Goal: Task Accomplishment & Management: Complete application form

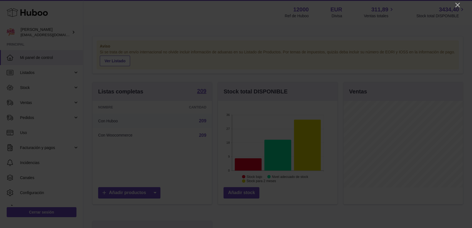
scroll to position [87, 119]
click at [460, 3] on icon "Close" at bounding box center [457, 5] width 7 height 7
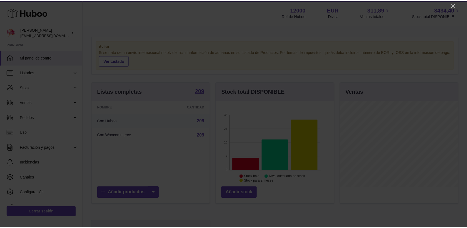
scroll to position [277909, 277877]
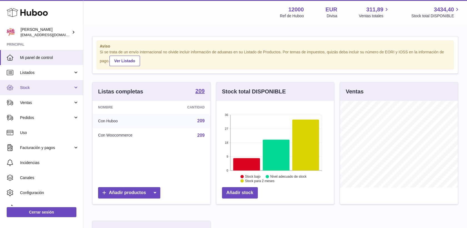
click at [31, 88] on span "Stock" at bounding box center [46, 87] width 53 height 5
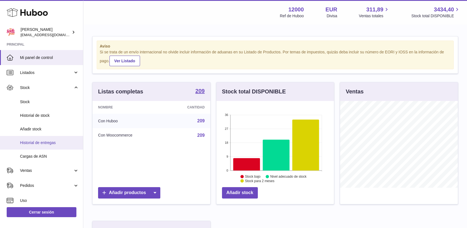
click at [34, 143] on span "Historial de entregas" at bounding box center [49, 142] width 59 height 5
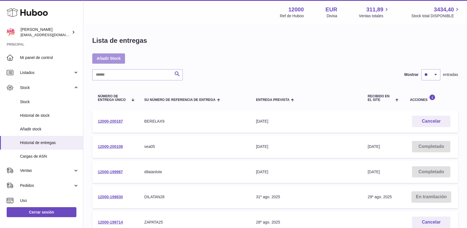
click at [103, 56] on link "Añadir Stock" at bounding box center [108, 58] width 33 height 10
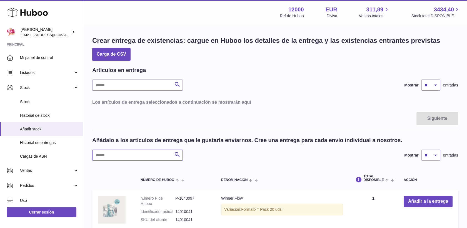
click at [143, 155] on input "text" at bounding box center [137, 155] width 91 height 11
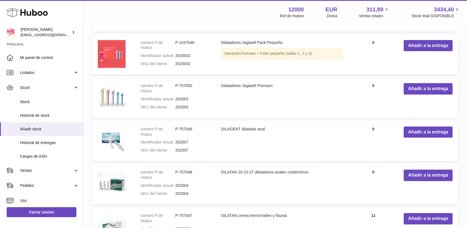
scroll to position [401, 0]
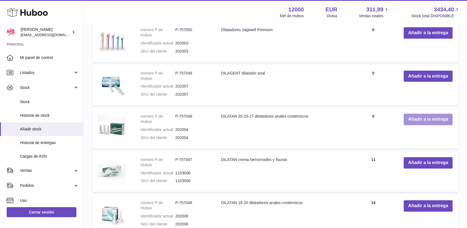
type input "******"
click at [408, 120] on button "Añadir a la entrega" at bounding box center [428, 119] width 49 height 11
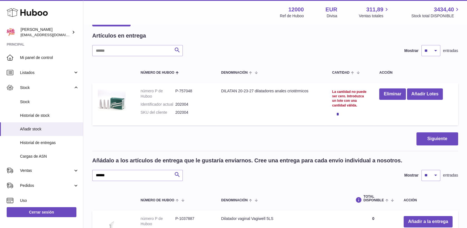
scroll to position [24, 0]
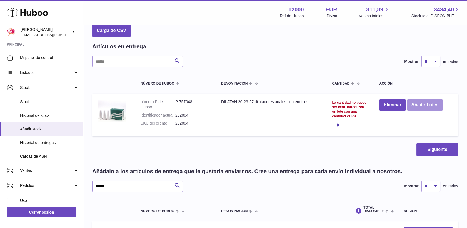
click at [421, 103] on button "Añadir Lotes" at bounding box center [425, 104] width 36 height 11
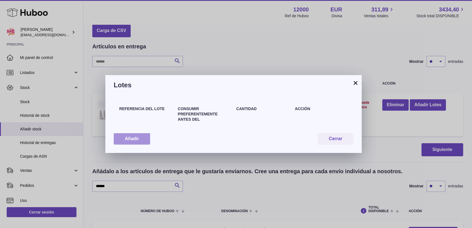
click at [148, 137] on button "Añadir" at bounding box center [132, 138] width 36 height 11
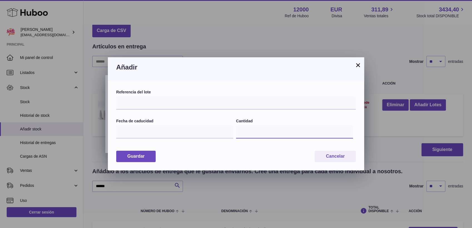
click at [249, 133] on input "*" at bounding box center [294, 131] width 117 height 13
type input "*"
click at [161, 105] on input "text" at bounding box center [236, 102] width 240 height 13
paste input "******"
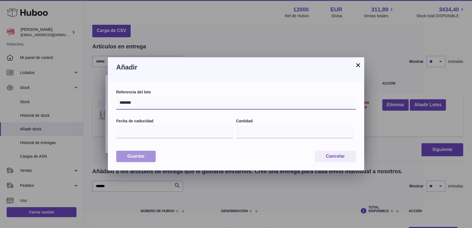
type input "*******"
click at [147, 156] on button "Guardar" at bounding box center [135, 156] width 39 height 11
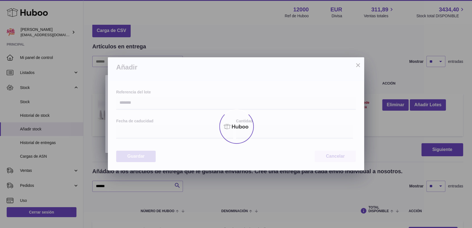
type input "*"
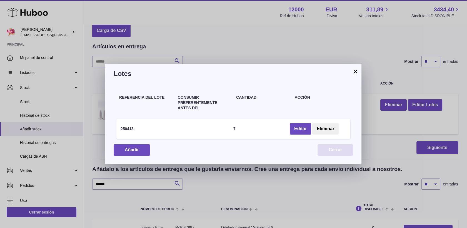
click at [335, 150] on button "Cerrar" at bounding box center [336, 149] width 36 height 11
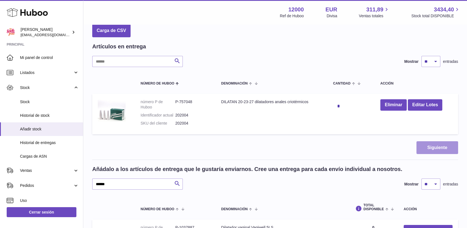
click at [434, 145] on button "Siguiente" at bounding box center [438, 147] width 42 height 13
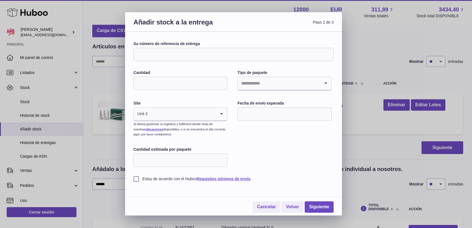
click at [199, 55] on input "Su número de referencia de entrega" at bounding box center [233, 54] width 200 height 13
type input "*********"
click at [198, 83] on input "Cantidad" at bounding box center [180, 83] width 94 height 13
type input "*"
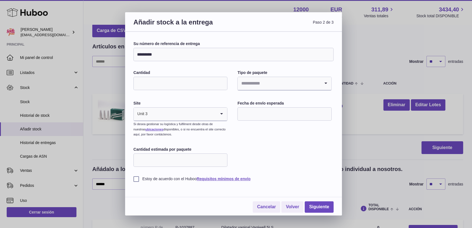
click at [280, 86] on input "Search for option" at bounding box center [279, 83] width 82 height 13
click at [268, 98] on li "Desconocido" at bounding box center [284, 98] width 93 height 11
click at [257, 118] on input "text" at bounding box center [284, 113] width 94 height 13
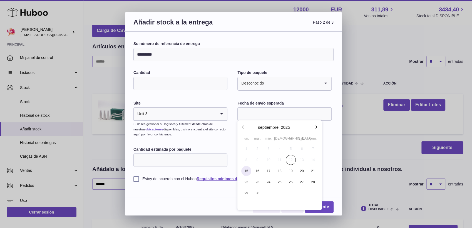
click at [249, 170] on span "15" at bounding box center [246, 171] width 10 height 10
type input "**********"
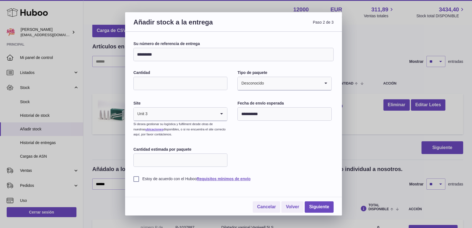
click at [136, 179] on label "Estoy de acuerdo con el Huboo Requisitos mínimos de envío" at bounding box center [233, 178] width 200 height 5
click at [320, 208] on link "Siguiente" at bounding box center [319, 206] width 29 height 11
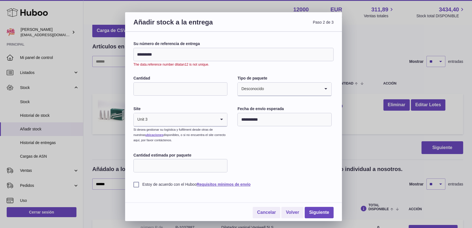
click at [166, 53] on input "*********" at bounding box center [233, 54] width 200 height 13
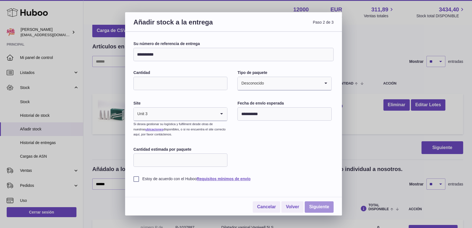
type input "**********"
click at [327, 204] on link "Siguiente" at bounding box center [319, 206] width 29 height 11
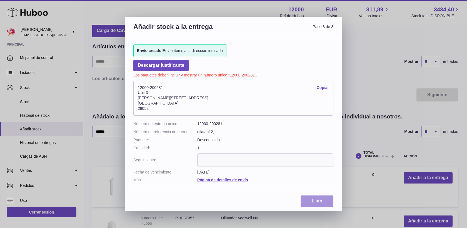
click at [323, 198] on link "Listo" at bounding box center [317, 200] width 33 height 11
